Goal: Information Seeking & Learning: Learn about a topic

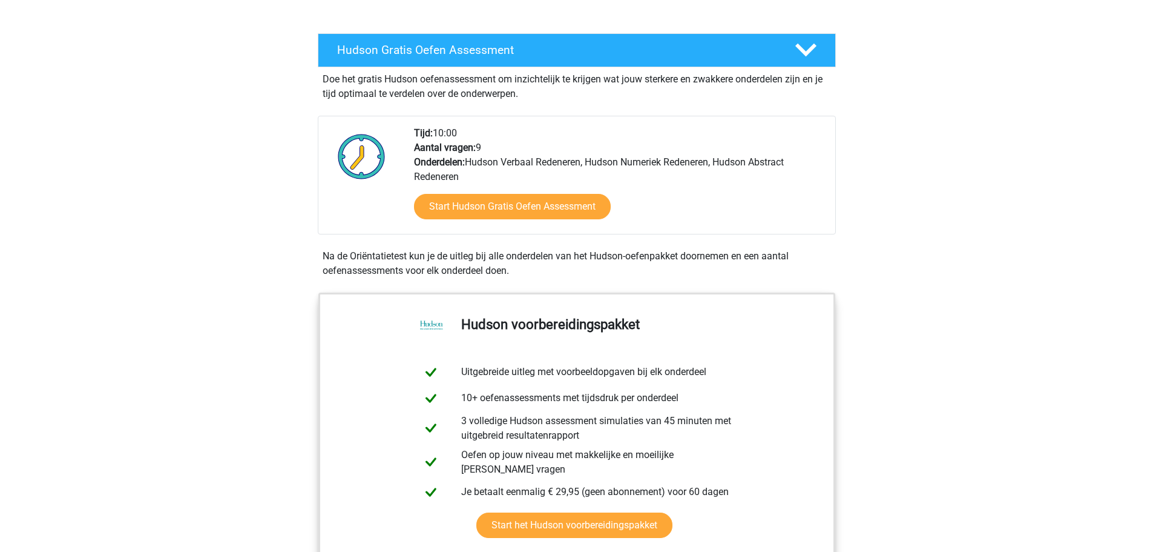
scroll to position [121, 0]
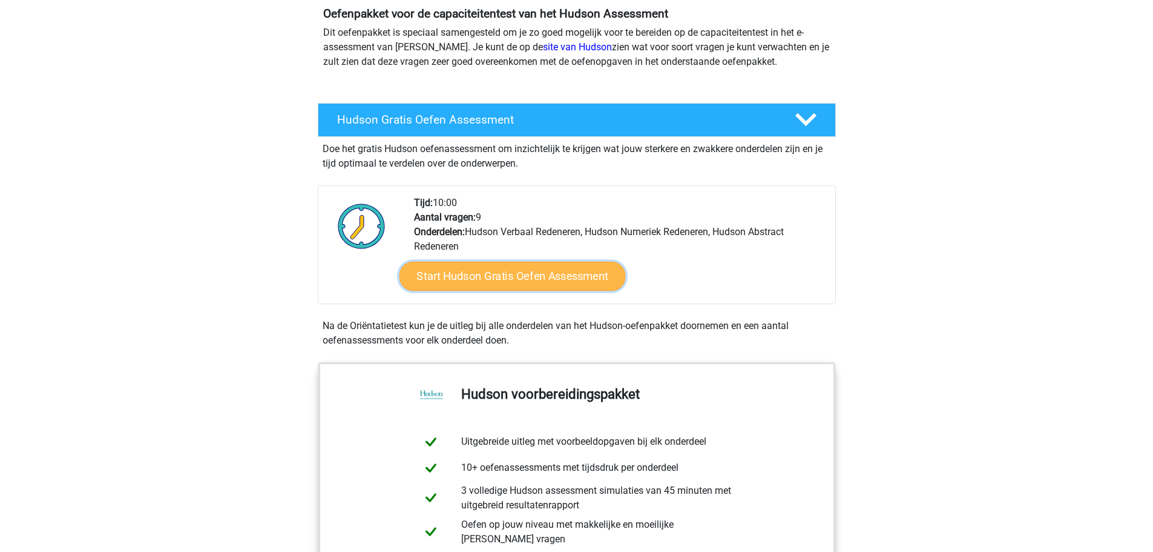
click at [555, 273] on link "Start Hudson Gratis Oefen Assessment" at bounding box center [512, 276] width 226 height 29
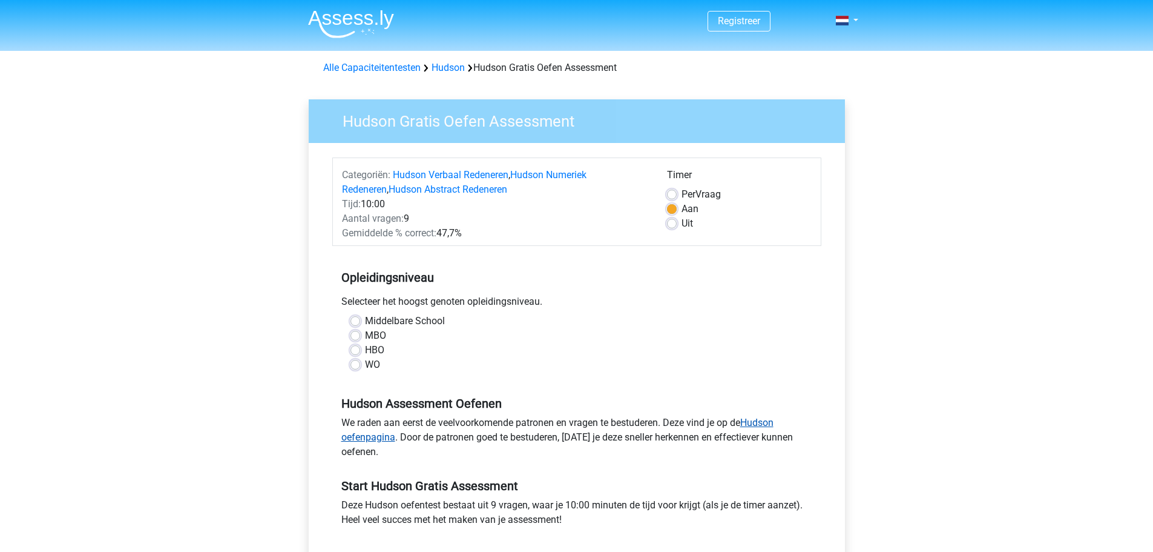
click at [767, 421] on link "Hudson oefenpagina" at bounding box center [557, 430] width 432 height 26
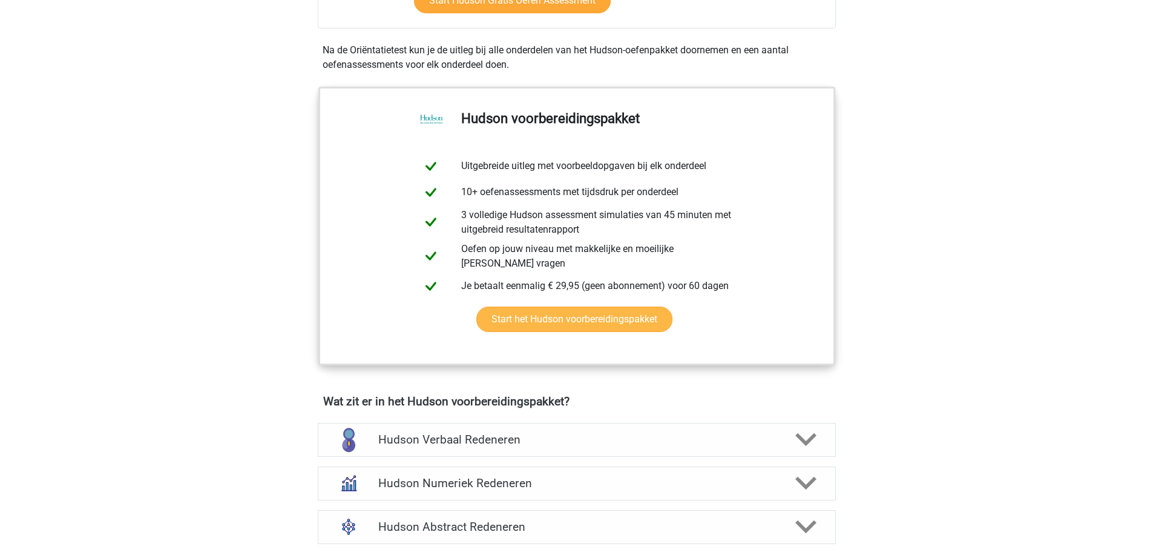
scroll to position [424, 0]
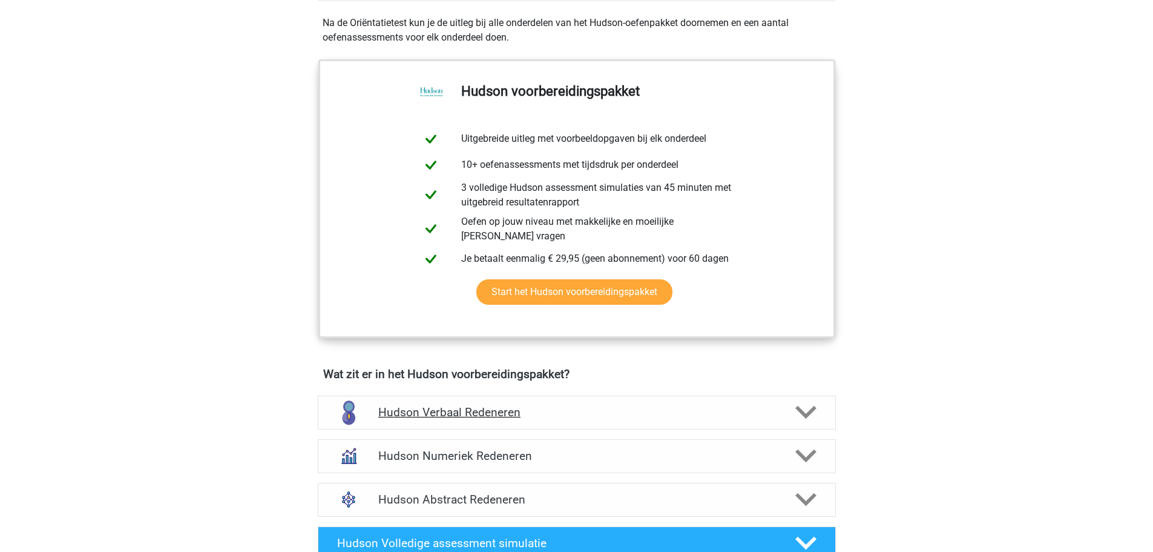
click at [808, 408] on icon at bounding box center [806, 411] width 21 height 21
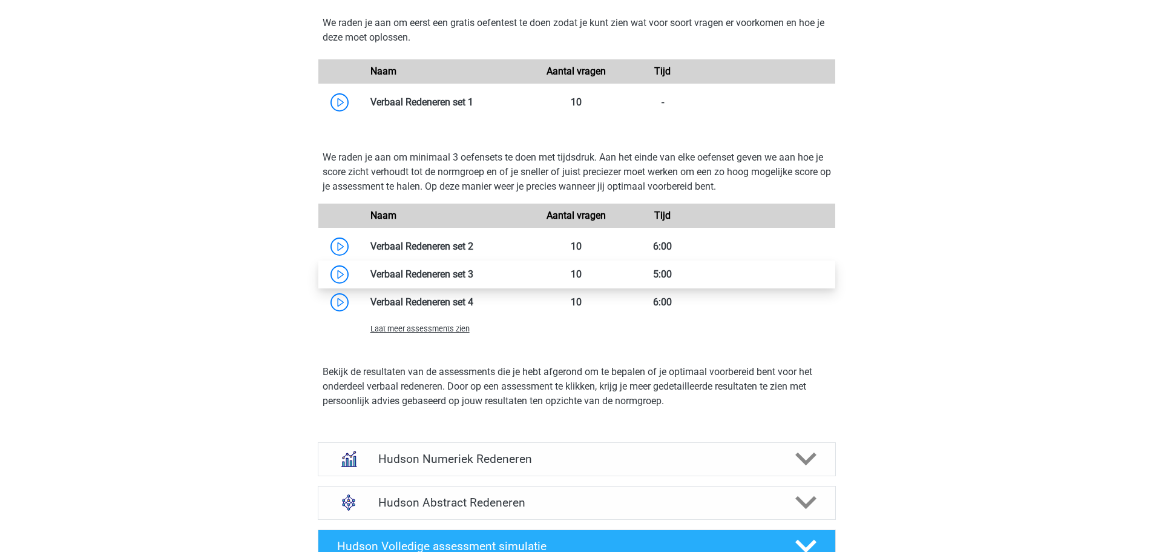
scroll to position [1271, 0]
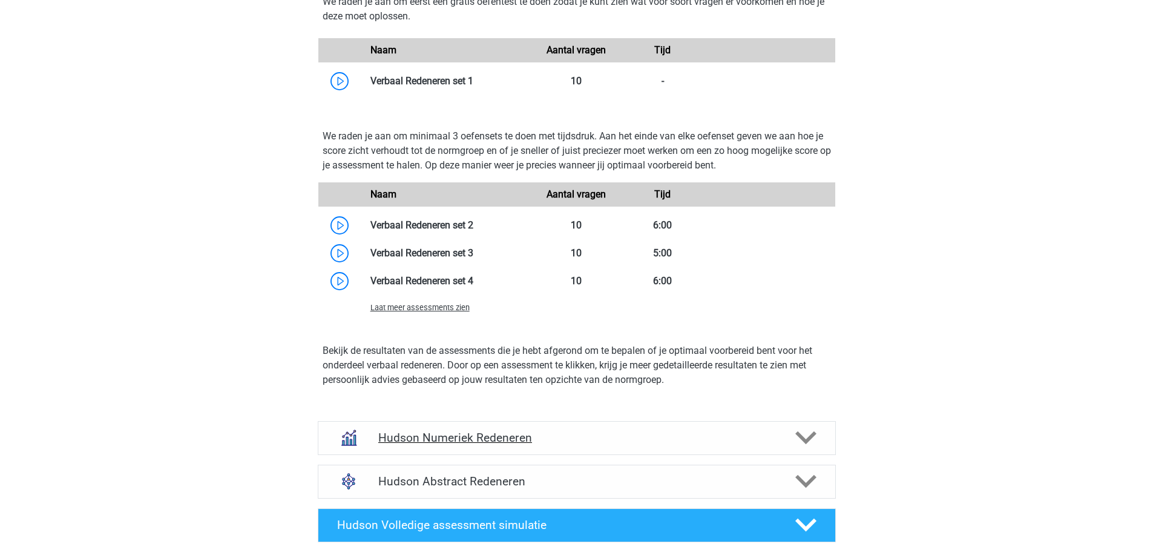
click at [808, 435] on icon at bounding box center [806, 437] width 21 height 21
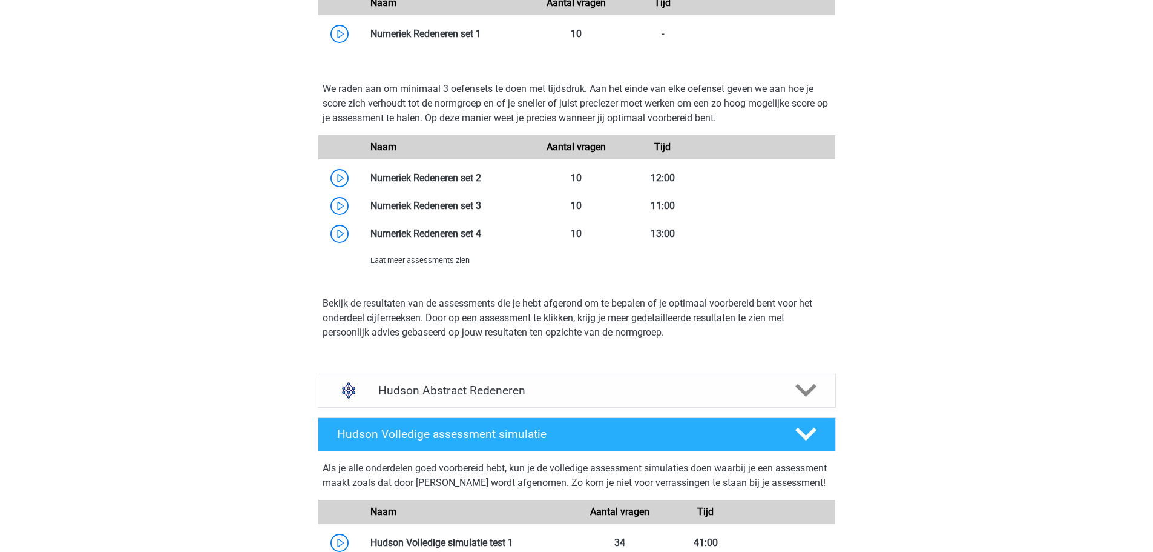
scroll to position [1877, 0]
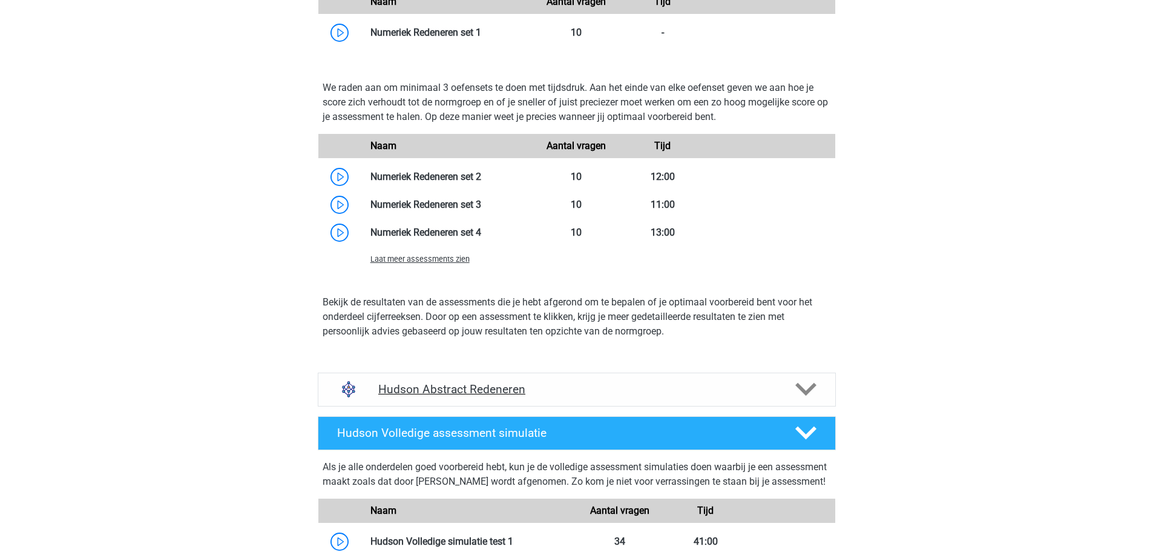
click at [814, 387] on icon at bounding box center [806, 388] width 21 height 21
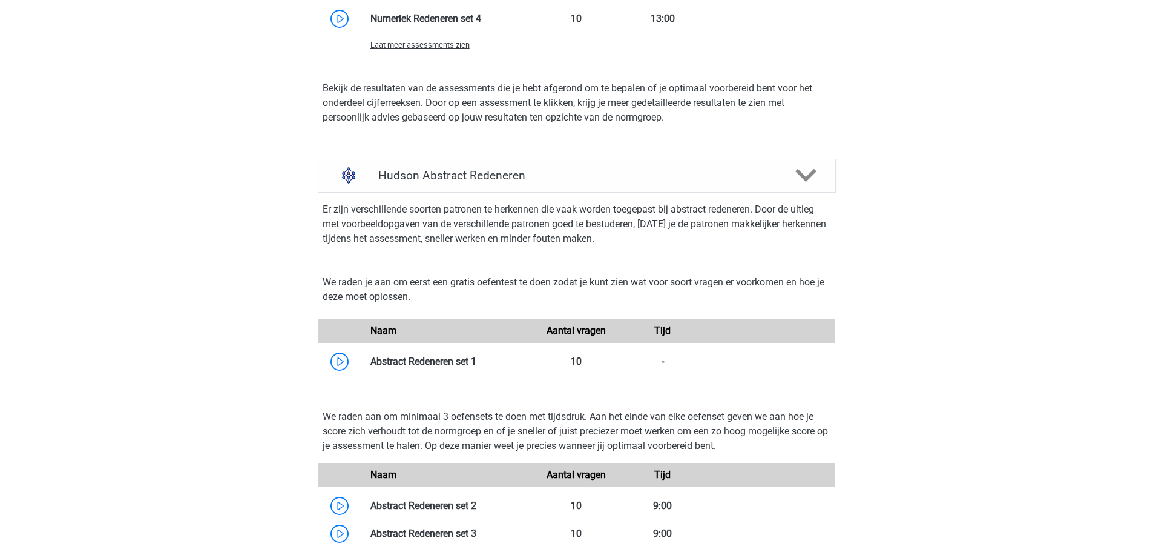
scroll to position [2180, 0]
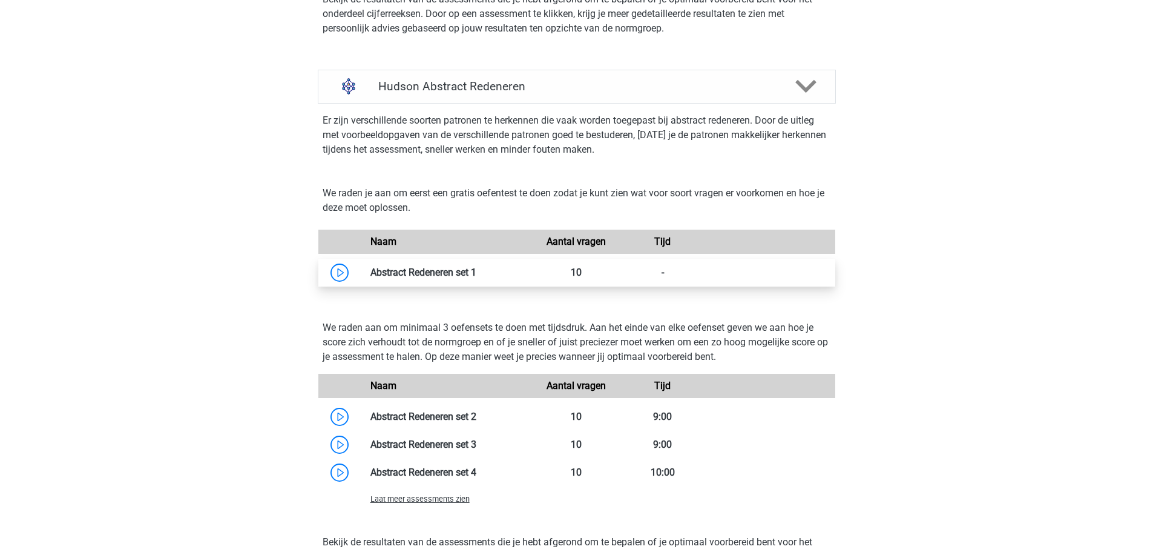
click at [476, 271] on link at bounding box center [476, 272] width 0 height 12
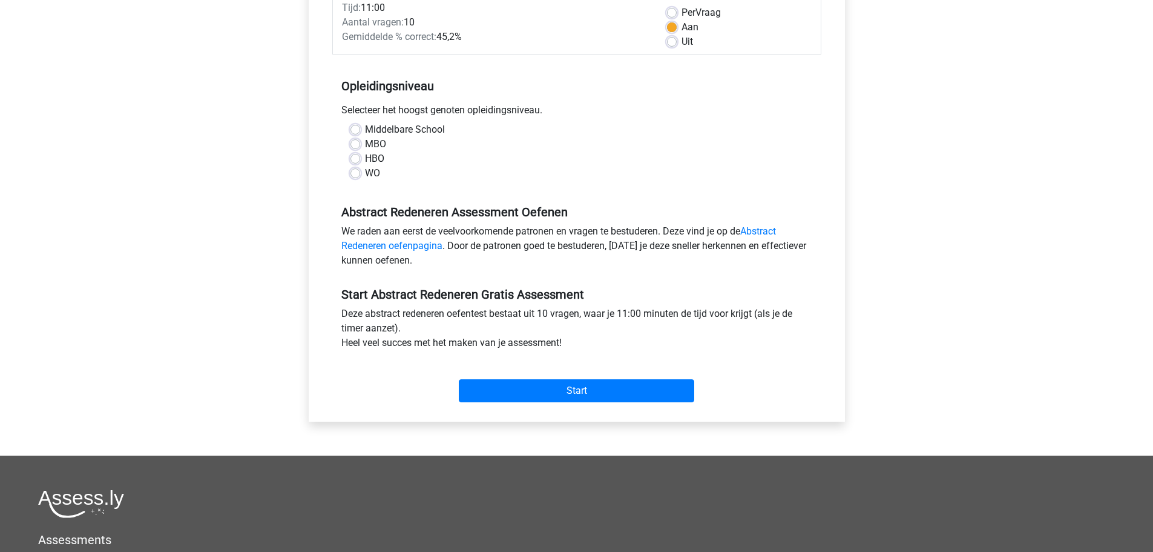
scroll to position [121, 0]
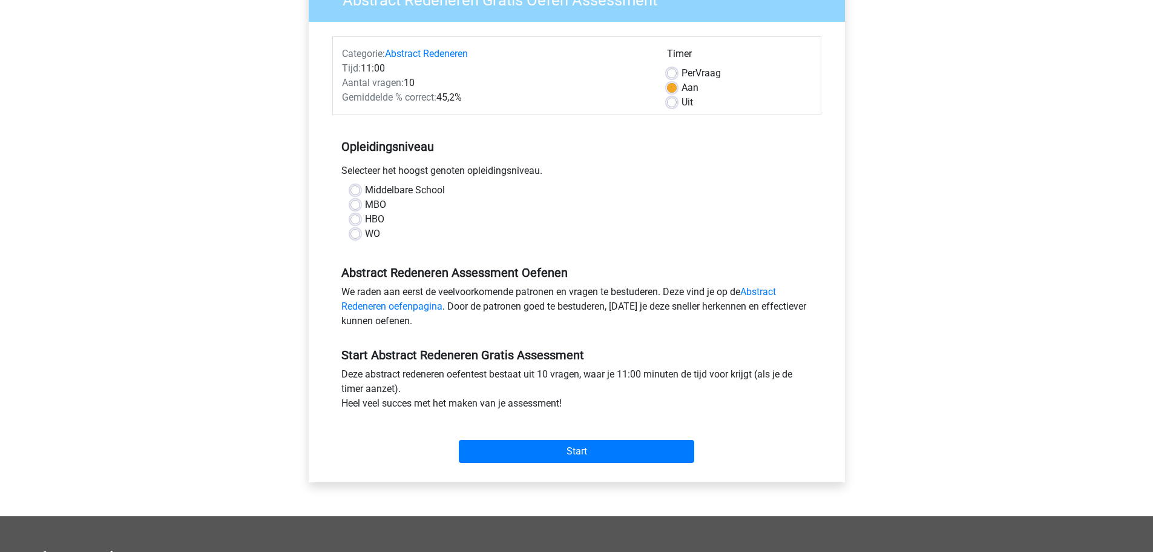
click at [365, 220] on label "HBO" at bounding box center [374, 219] width 19 height 15
click at [355, 220] on input "HBO" at bounding box center [356, 218] width 10 height 12
radio input "true"
click at [589, 453] on input "Start" at bounding box center [577, 451] width 236 height 23
